Goal: Find specific page/section: Find specific page/section

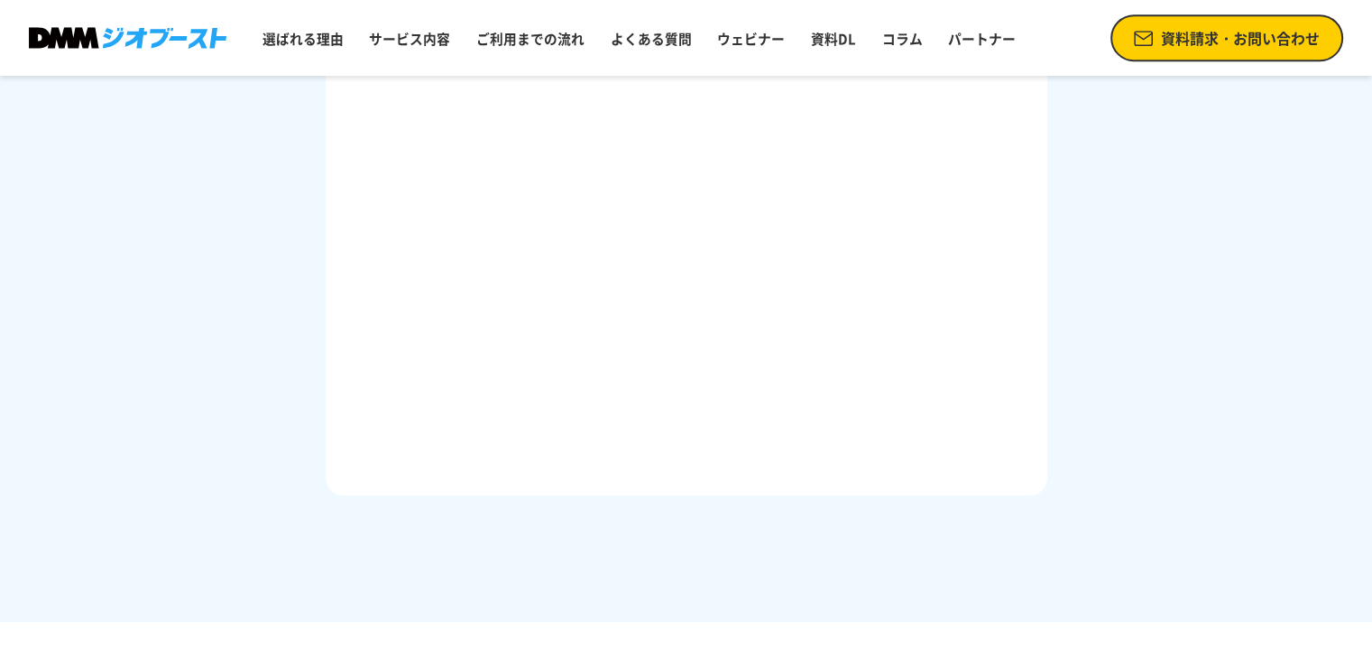
scroll to position [1083, 0]
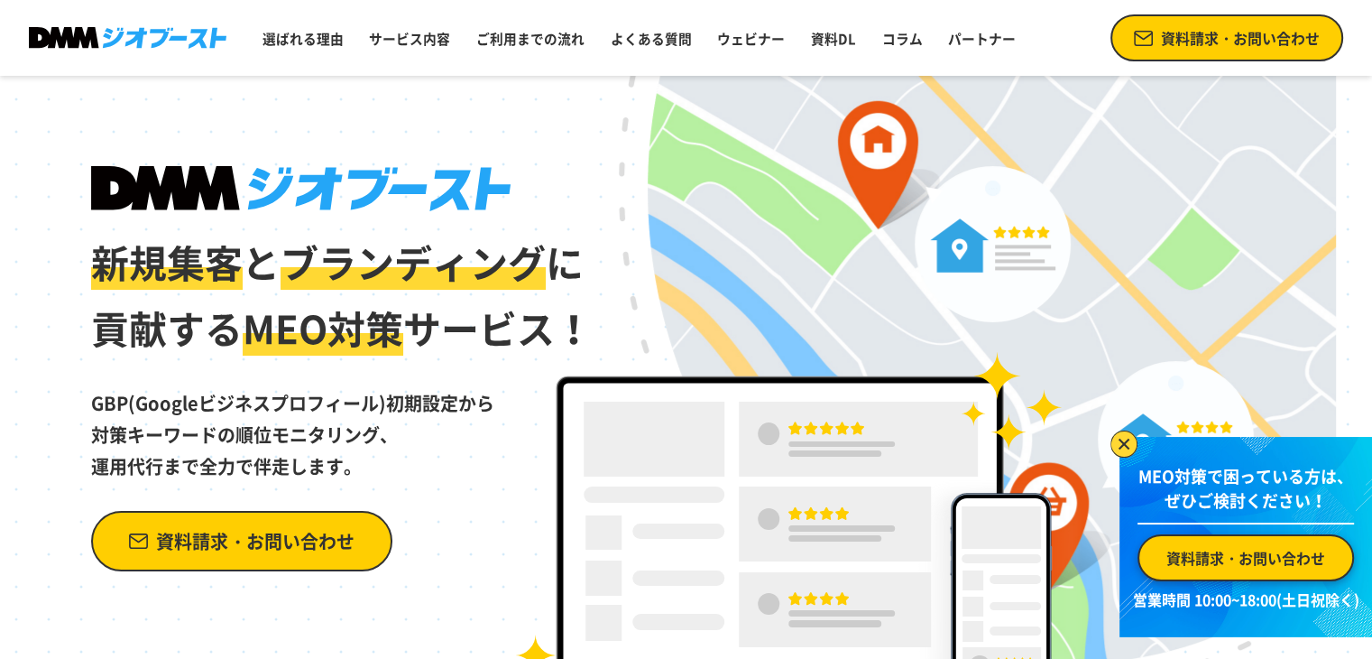
scroll to position [152, 0]
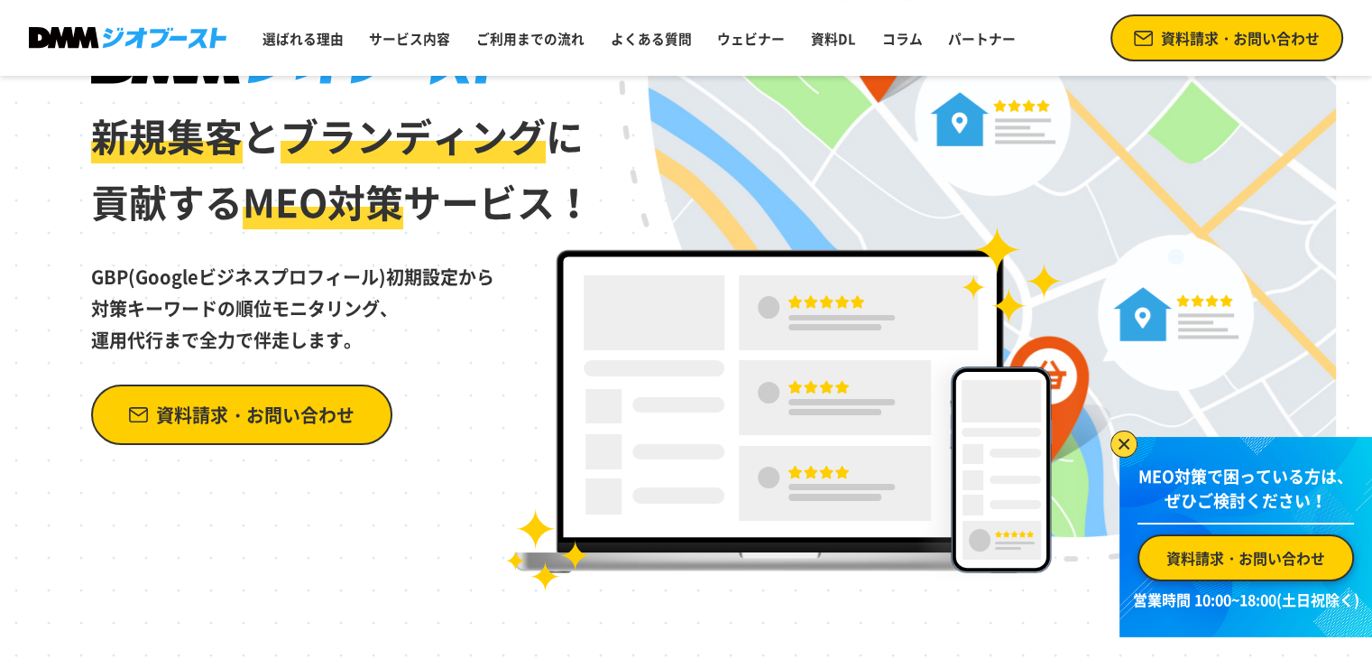
click at [245, 423] on span "資料請求・お問い合わせ" at bounding box center [255, 415] width 198 height 32
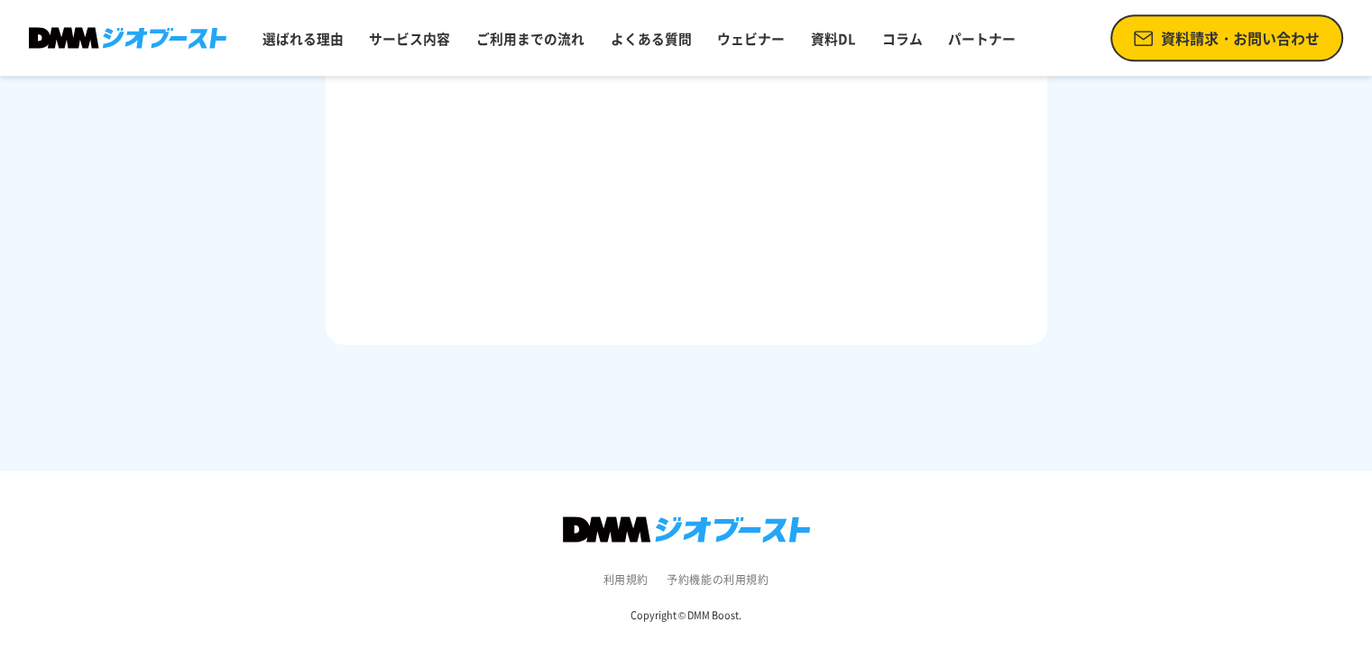
scroll to position [1195, 0]
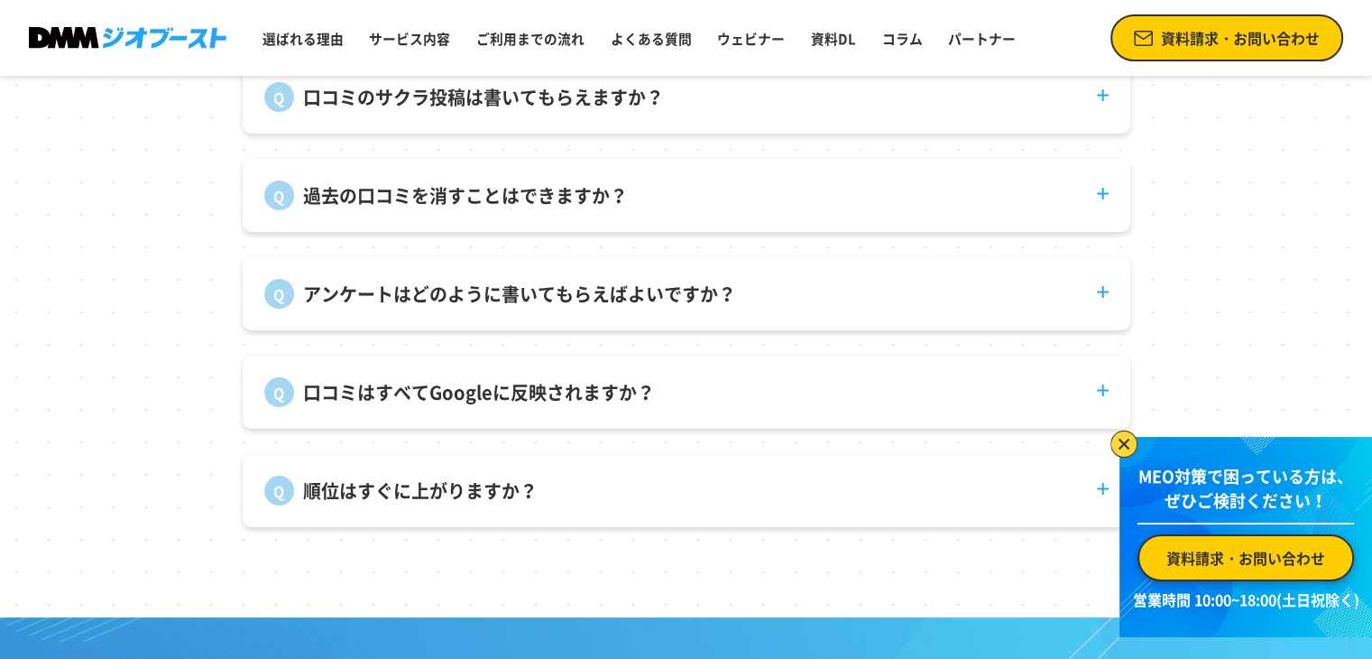
scroll to position [7506, 0]
